Goal: Task Accomplishment & Management: Manage account settings

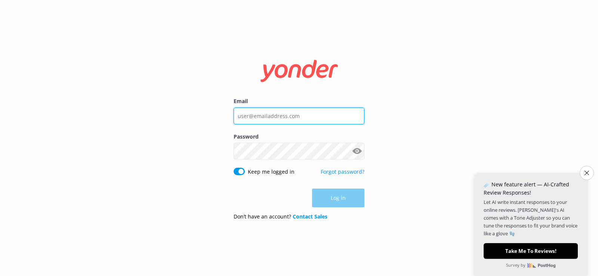
type input "[EMAIL_ADDRESS][DOMAIN_NAME]"
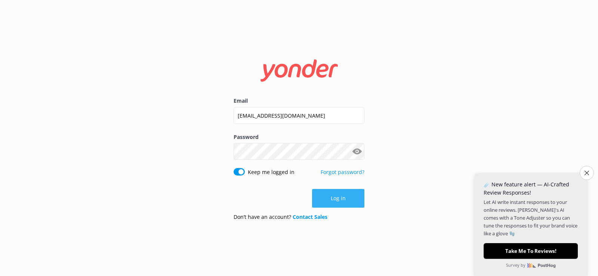
click at [339, 205] on div "Log in" at bounding box center [299, 198] width 131 height 19
click at [336, 204] on button "Log in" at bounding box center [338, 198] width 52 height 19
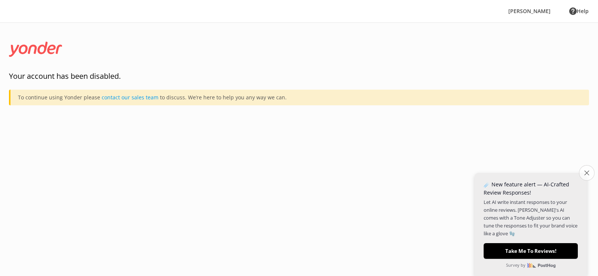
click at [583, 175] on button "Close survey" at bounding box center [587, 173] width 16 height 16
